Goal: Transaction & Acquisition: Purchase product/service

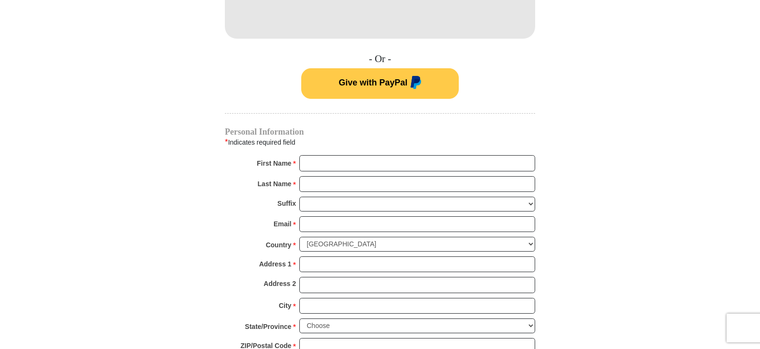
scroll to position [620, 0]
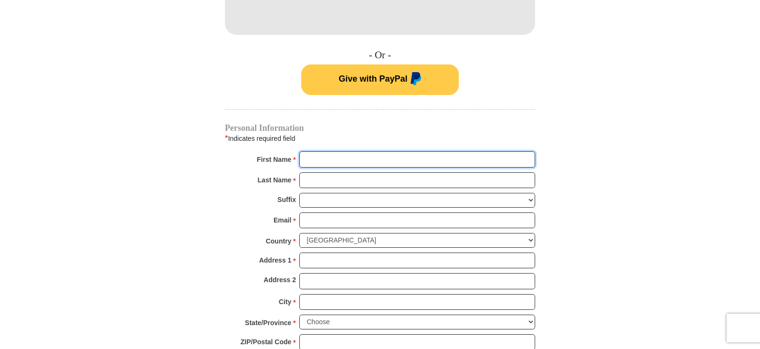
drag, startPoint x: 340, startPoint y: 145, endPoint x: 345, endPoint y: 148, distance: 5.7
click at [340, 151] on input "First Name *" at bounding box center [417, 159] width 236 height 16
type input "[PERSON_NAME] and [PERSON_NAME]"
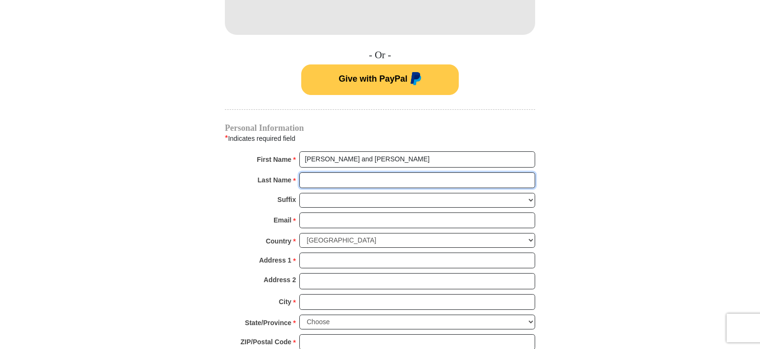
drag, startPoint x: 349, startPoint y: 167, endPoint x: 352, endPoint y: 172, distance: 5.4
click at [349, 172] on input "Last Name *" at bounding box center [417, 180] width 236 height 16
type input "[PERSON_NAME]"
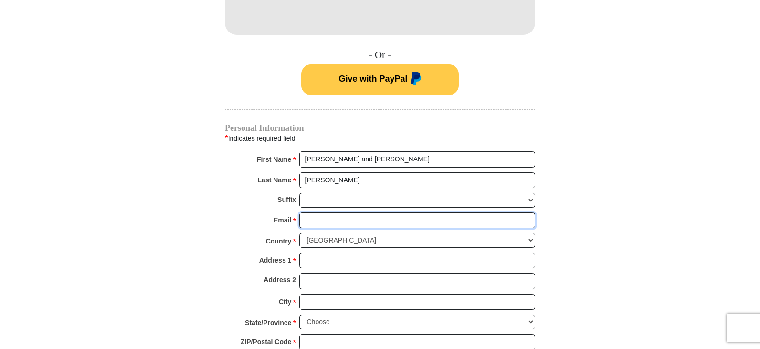
click at [344, 214] on input "Email *" at bounding box center [417, 220] width 236 height 16
type input "[EMAIL_ADDRESS][DOMAIN_NAME]"
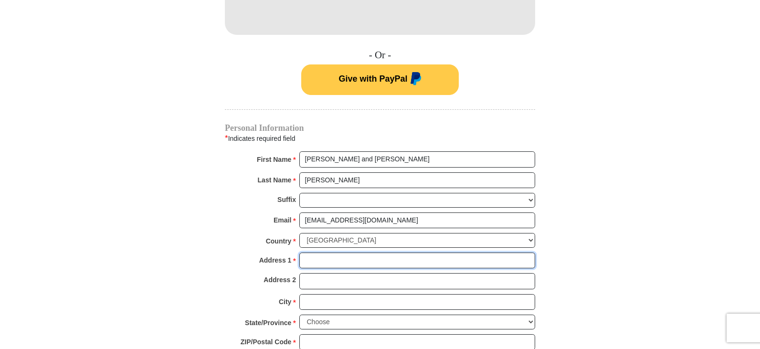
type input "[STREET_ADDRESS][PERSON_NAME]"
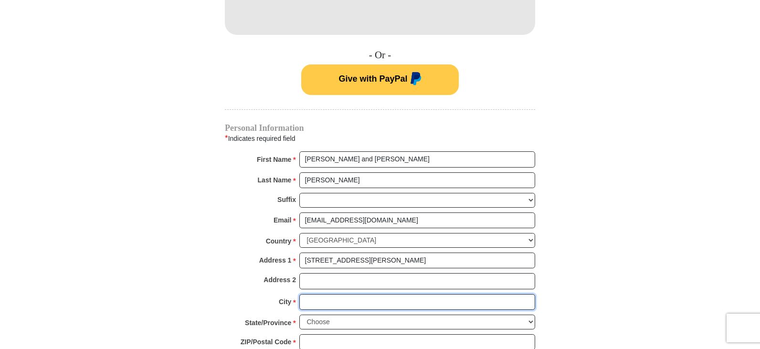
type input "Roscommon"
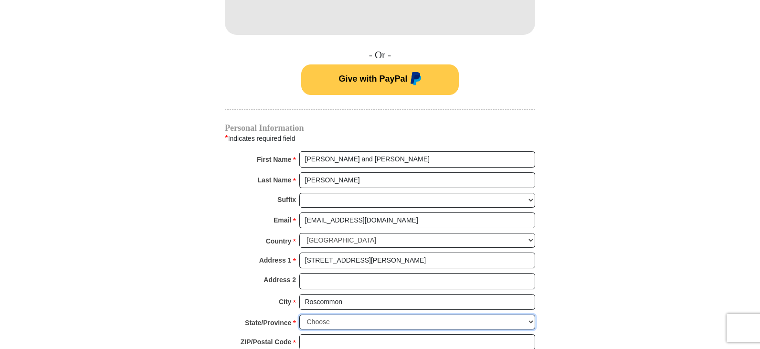
select select "MI"
type input "48653"
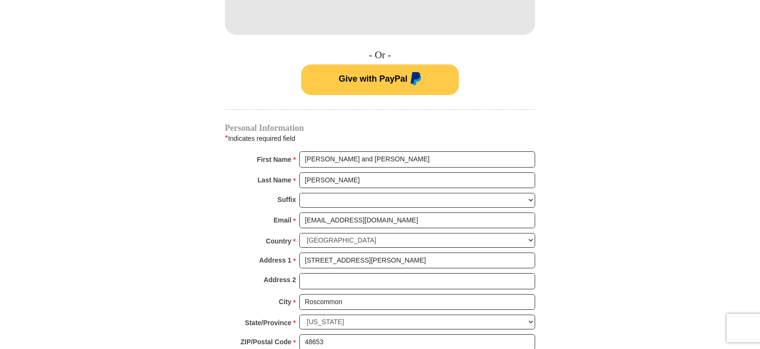
type input "9894295970"
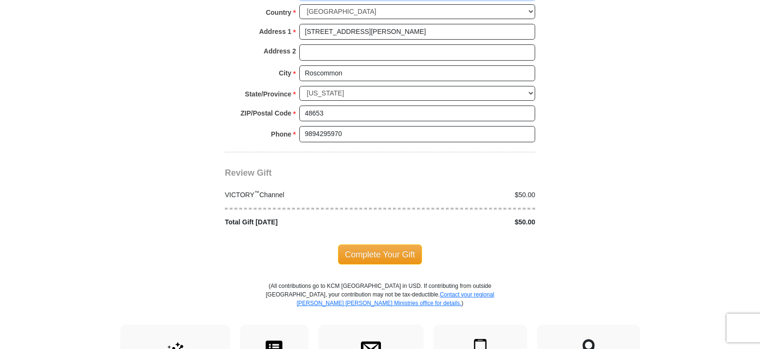
scroll to position [859, 0]
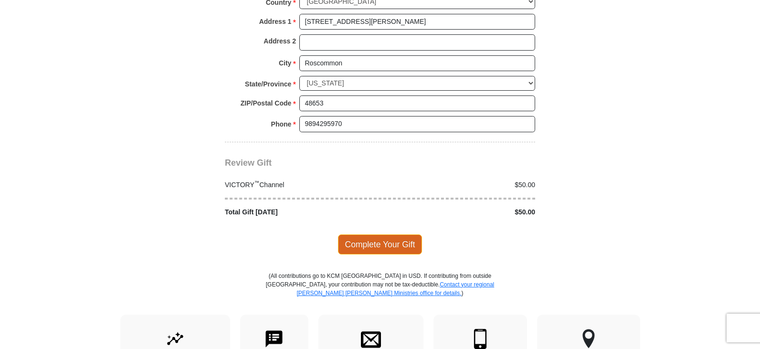
click at [361, 235] on span "Complete Your Gift" at bounding box center [380, 244] width 84 height 20
